Goal: Information Seeking & Learning: Learn about a topic

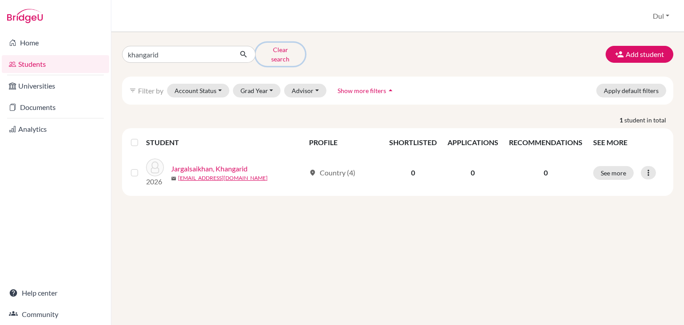
click at [289, 48] on button "Clear search" at bounding box center [280, 54] width 49 height 23
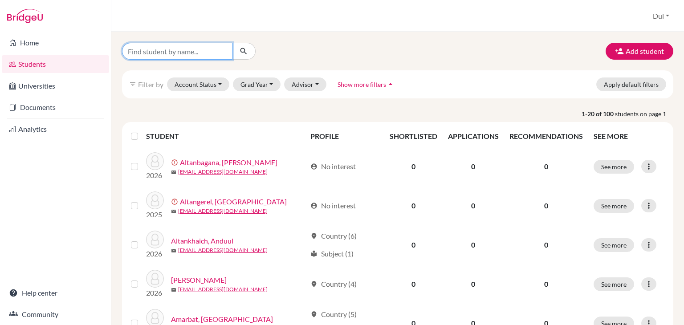
click at [180, 45] on input "Find student by name..." at bounding box center [177, 51] width 110 height 17
type input "khangarid"
click button "submit" at bounding box center [244, 51] width 24 height 17
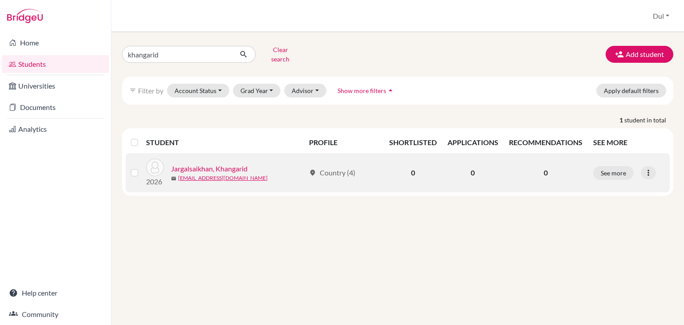
click at [228, 163] on link "Jargalsaikhan, Khangarid" at bounding box center [209, 168] width 77 height 11
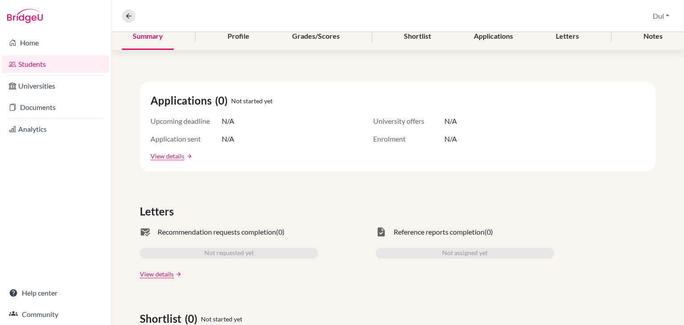
scroll to position [134, 0]
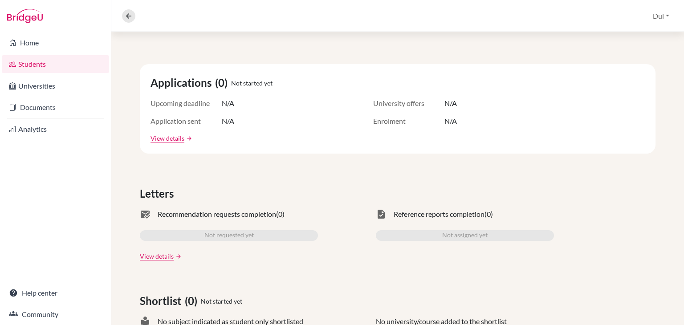
click at [175, 212] on span "Recommendation requests completion" at bounding box center [217, 214] width 118 height 11
click at [245, 214] on span "Recommendation requests completion" at bounding box center [217, 214] width 118 height 11
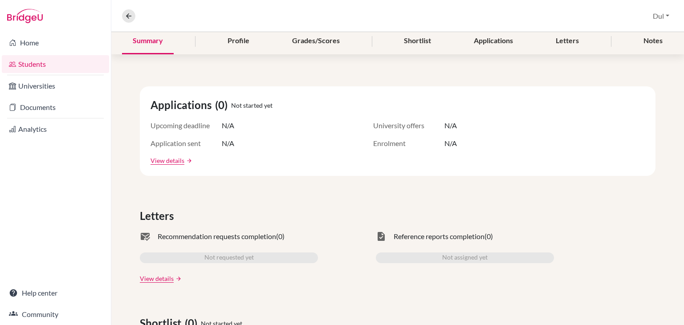
scroll to position [0, 0]
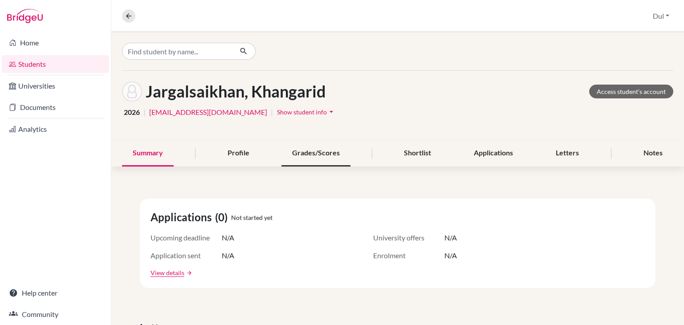
click at [308, 151] on div "Grades/Scores" at bounding box center [315, 153] width 69 height 26
click at [319, 153] on div "Grades/Scores" at bounding box center [315, 153] width 69 height 26
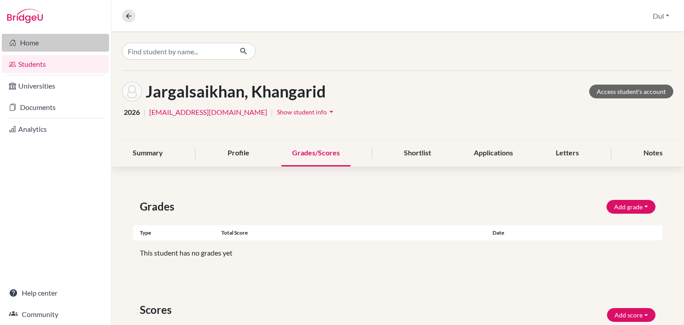
click at [57, 40] on link "Home" at bounding box center [55, 43] width 107 height 18
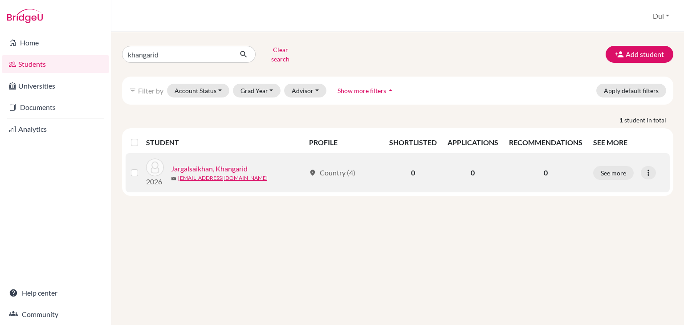
click at [238, 163] on link "Jargalsaikhan, Khangarid" at bounding box center [209, 168] width 77 height 11
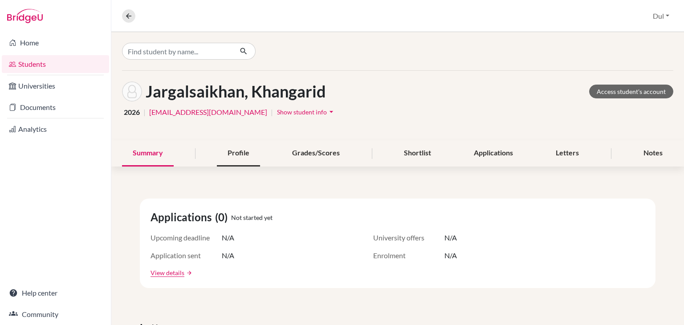
click at [244, 151] on div "Profile" at bounding box center [238, 153] width 43 height 26
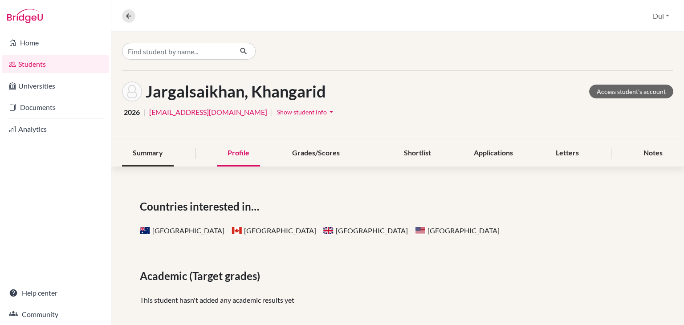
click at [147, 154] on div "Summary" at bounding box center [148, 153] width 52 height 26
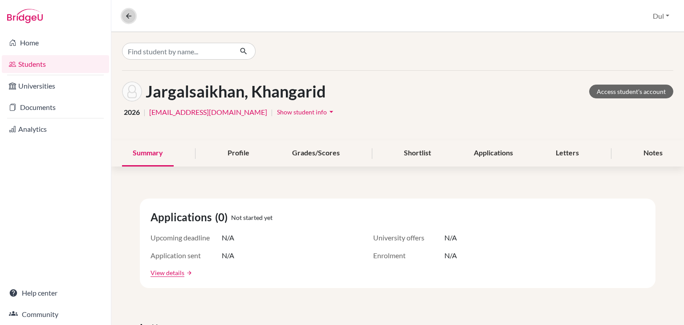
click at [128, 12] on icon at bounding box center [129, 16] width 8 height 8
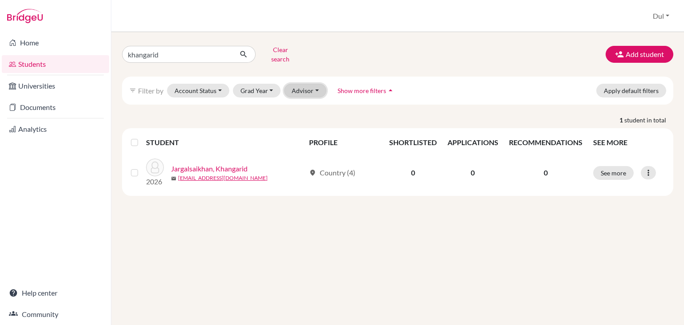
click at [320, 84] on button "Advisor" at bounding box center [305, 91] width 42 height 14
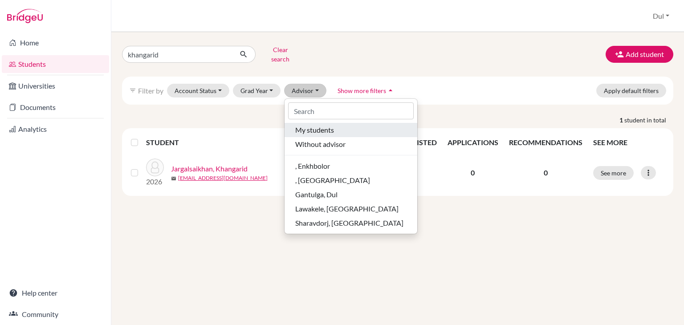
click at [322, 128] on span "My students" at bounding box center [314, 130] width 39 height 11
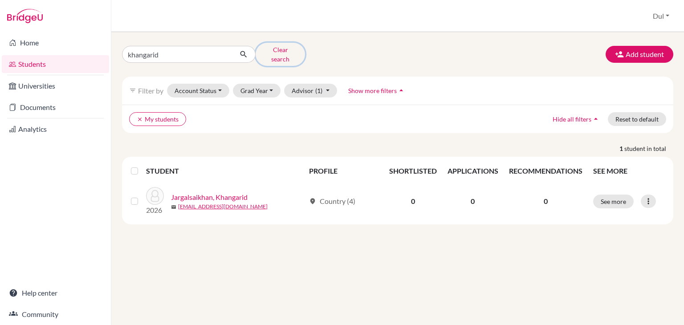
click at [281, 46] on button "Clear search" at bounding box center [280, 54] width 49 height 23
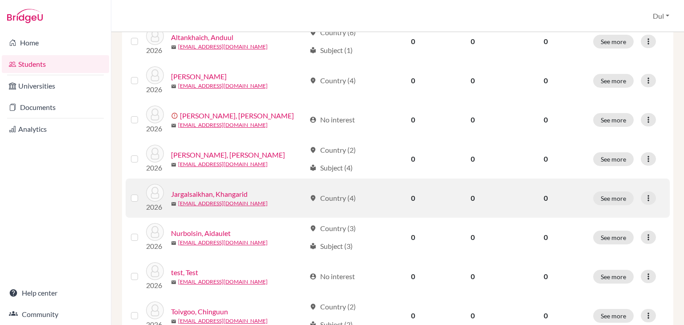
scroll to position [156, 0]
